Goal: Check status: Check status

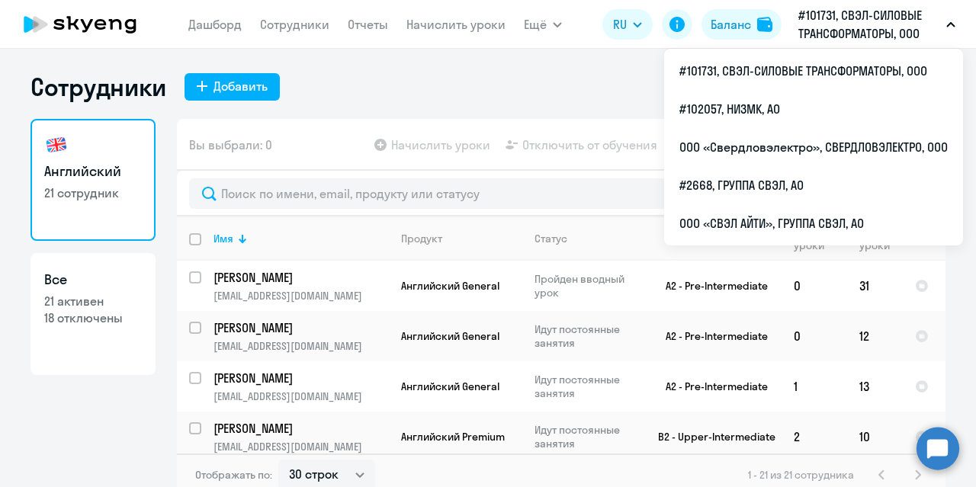
select select "30"
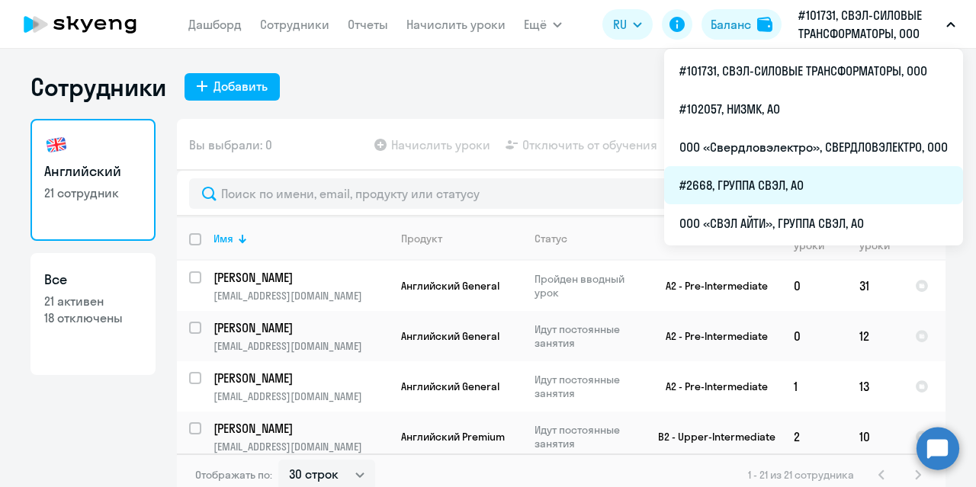
click at [776, 182] on li "#2668, ГРУППА СВЭЛ, АО" at bounding box center [813, 185] width 299 height 38
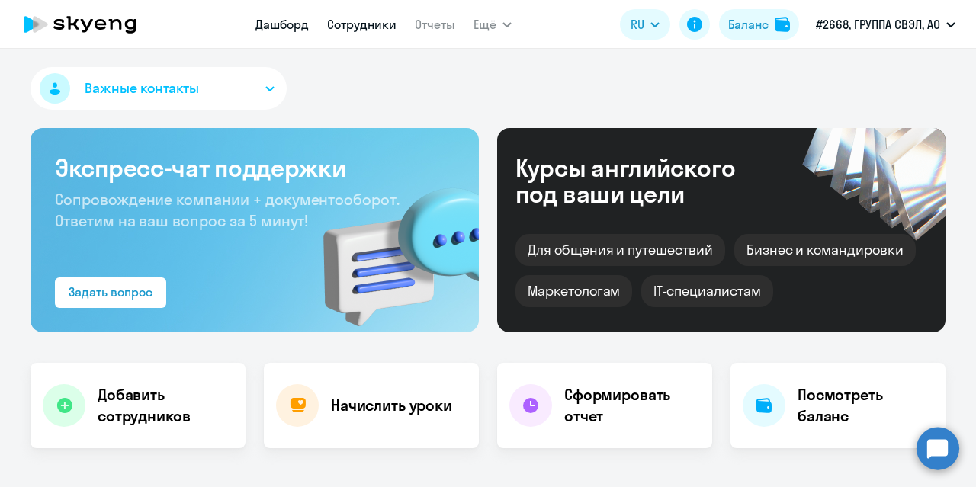
click at [358, 27] on link "Сотрудники" at bounding box center [361, 24] width 69 height 15
select select "30"
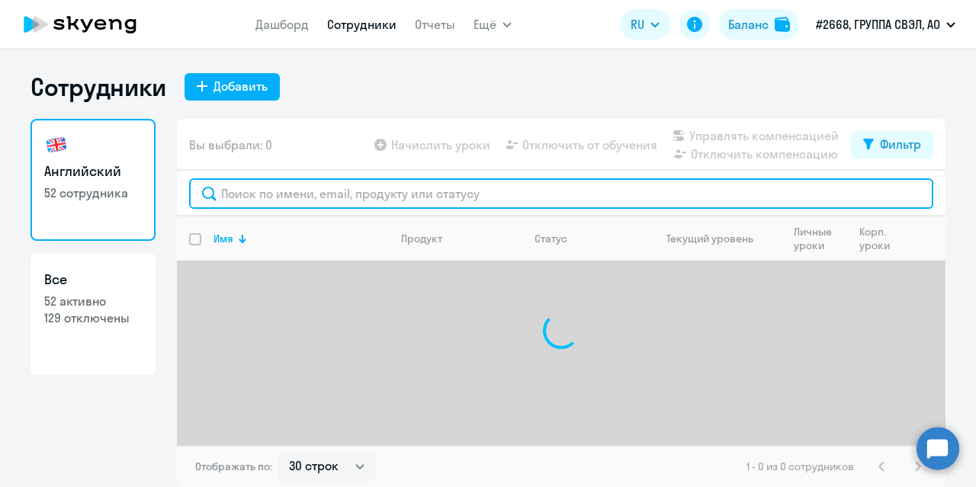
click at [335, 194] on input "text" at bounding box center [561, 193] width 744 height 30
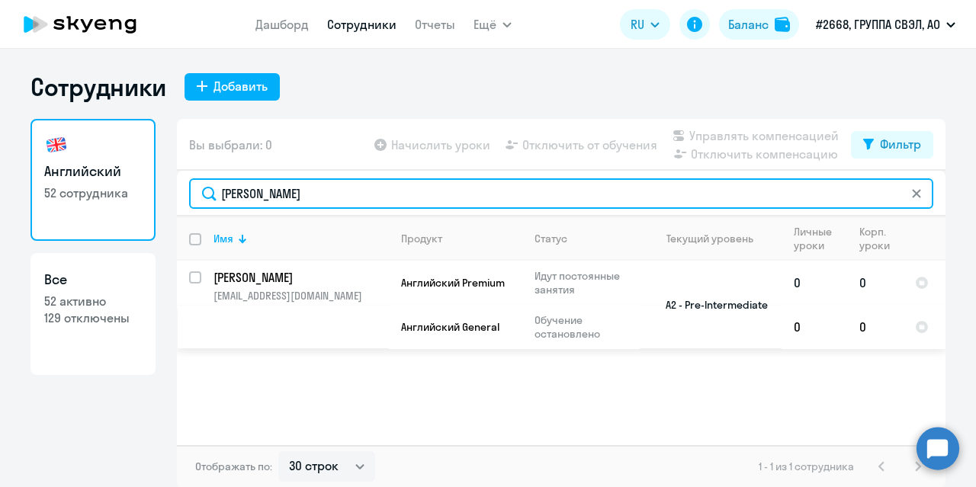
type input "[PERSON_NAME]"
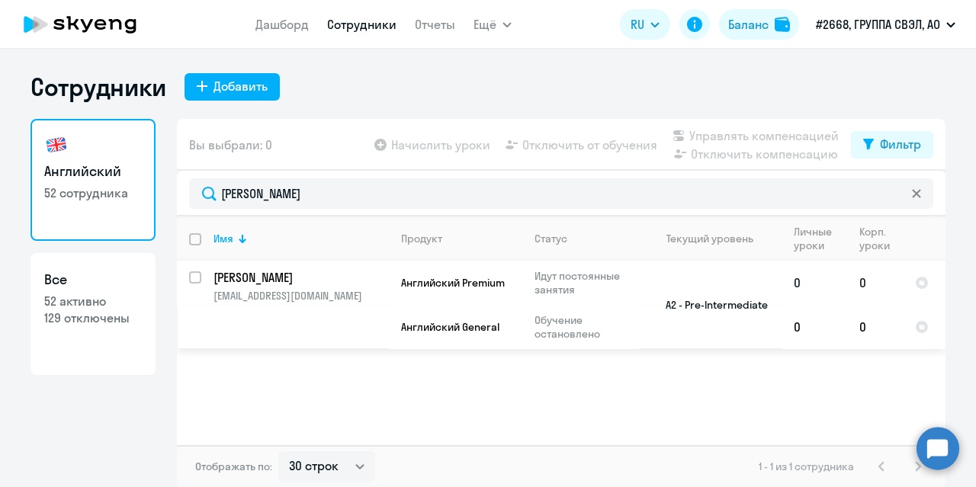
click at [238, 281] on p "[PERSON_NAME]" at bounding box center [299, 277] width 172 height 17
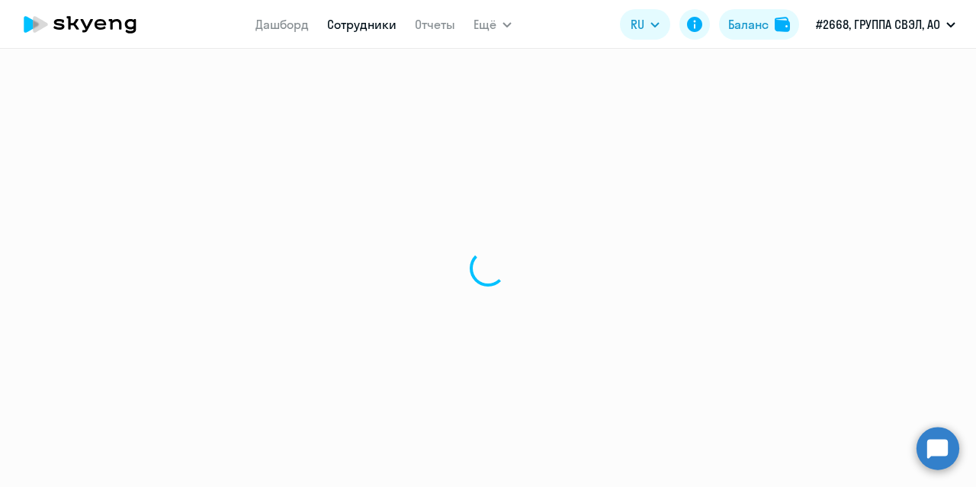
select select "english"
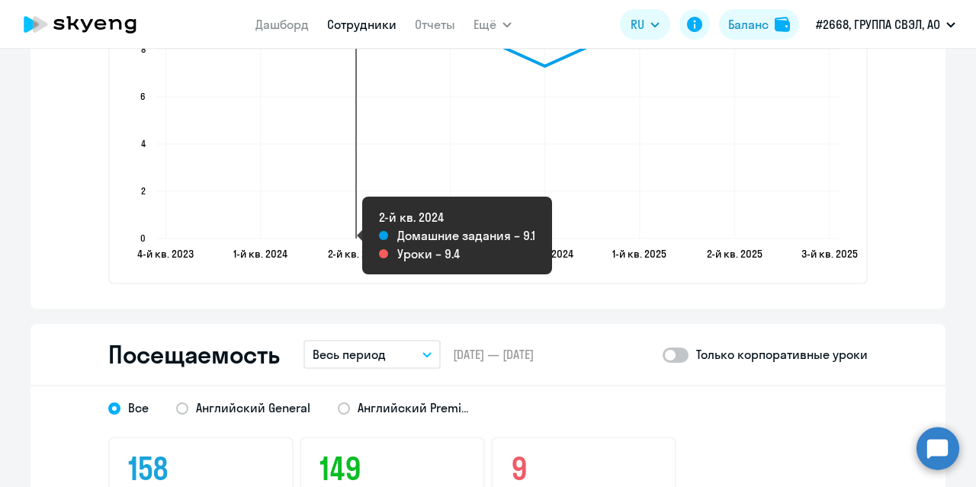
scroll to position [1906, 0]
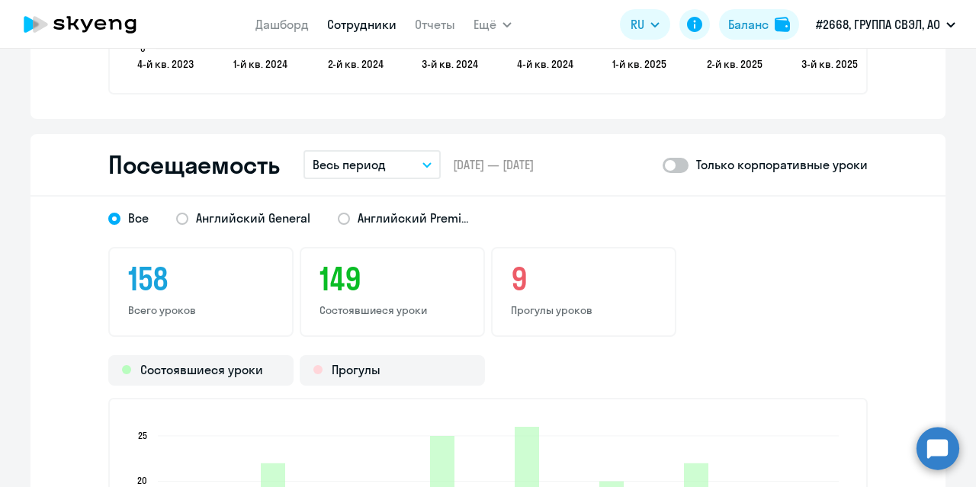
click at [412, 165] on button "Весь период" at bounding box center [371, 164] width 137 height 29
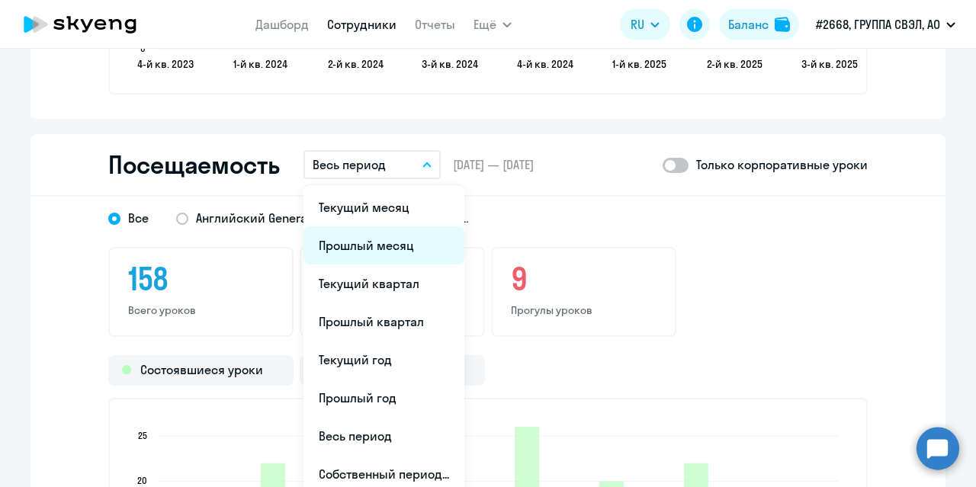
click at [381, 240] on li "Прошлый месяц" at bounding box center [383, 245] width 161 height 38
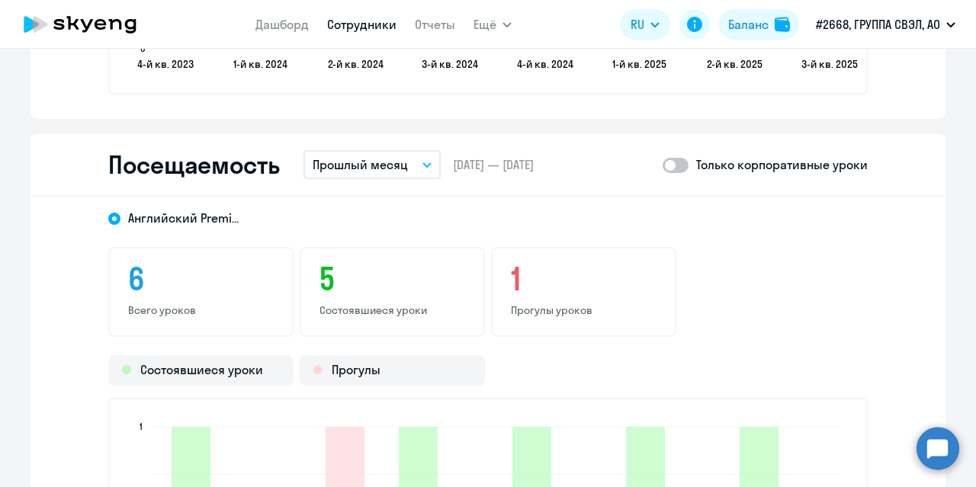
click at [411, 162] on button "Прошлый месяц" at bounding box center [371, 164] width 137 height 29
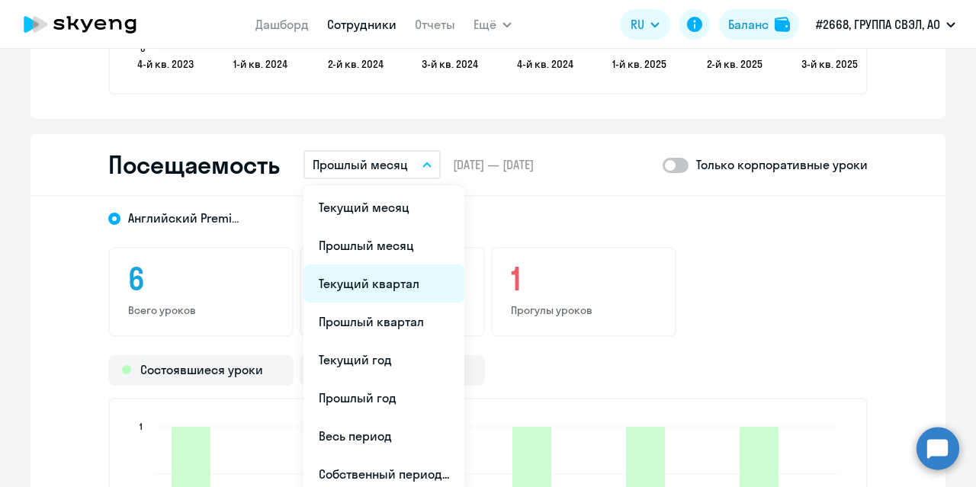
click at [388, 278] on li "Текущий квартал" at bounding box center [383, 284] width 161 height 38
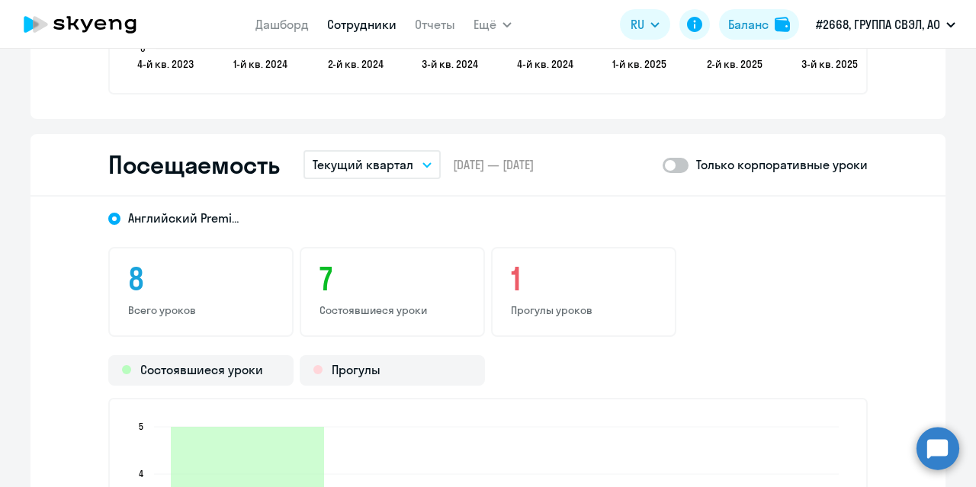
click at [422, 165] on icon "button" at bounding box center [426, 164] width 9 height 5
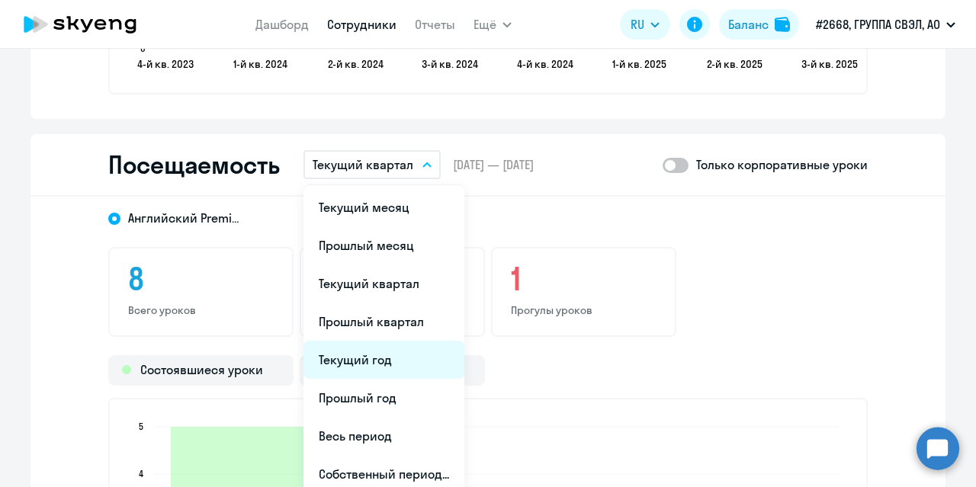
click at [388, 353] on li "Текущий год" at bounding box center [383, 360] width 161 height 38
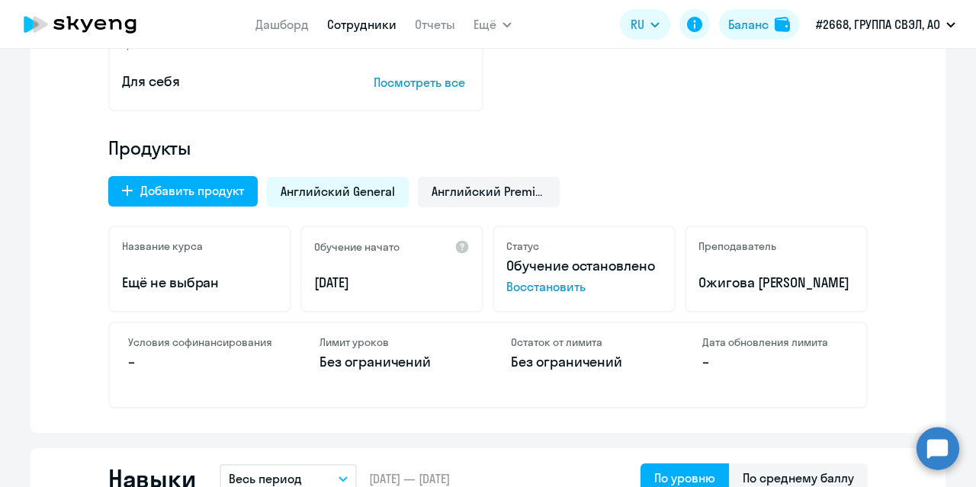
scroll to position [457, 0]
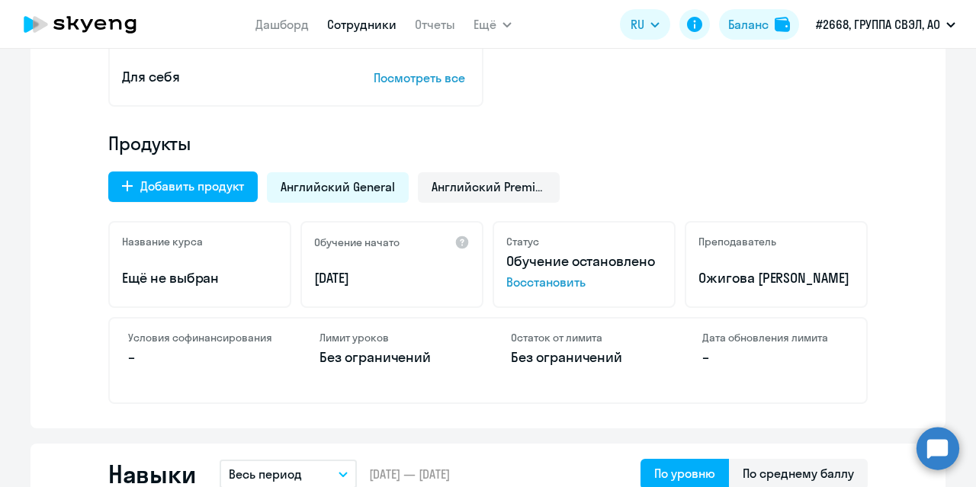
click at [425, 80] on p "Посмотреть все" at bounding box center [422, 78] width 96 height 18
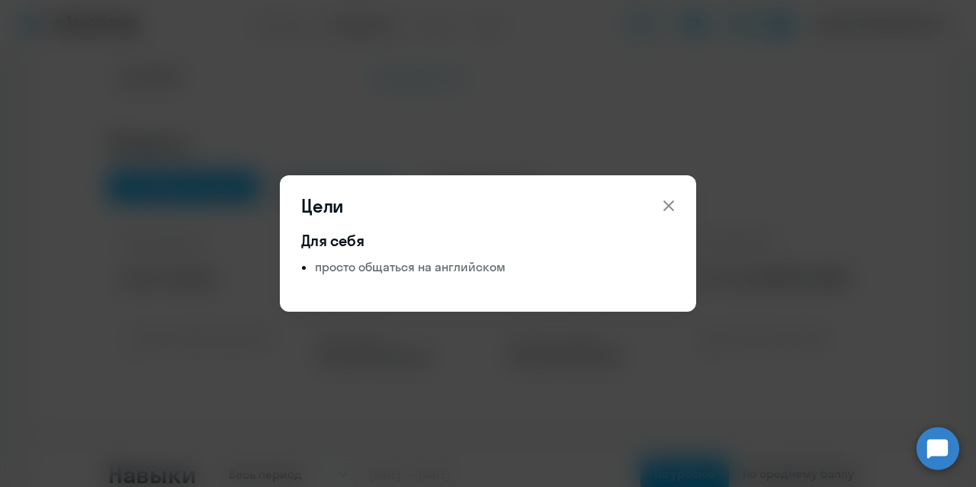
click at [669, 210] on icon at bounding box center [669, 206] width 18 height 18
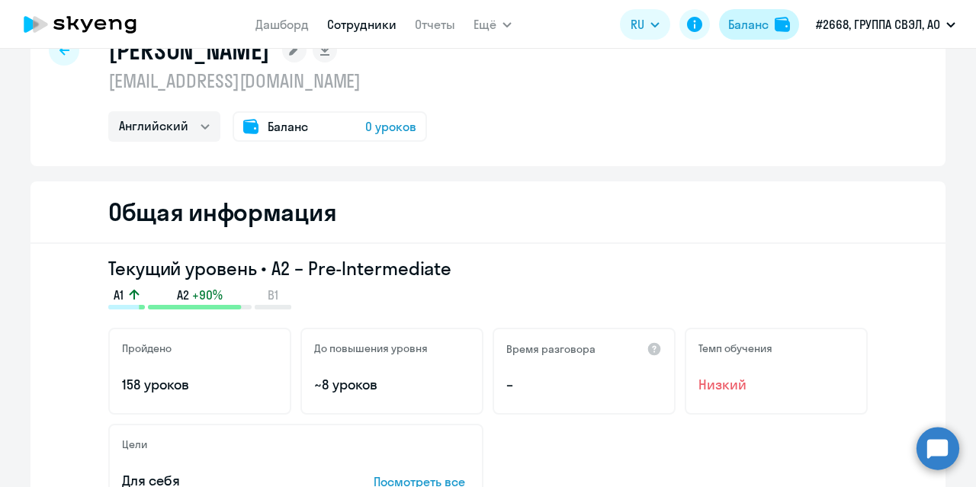
scroll to position [0, 0]
